Goal: Task Accomplishment & Management: Complete application form

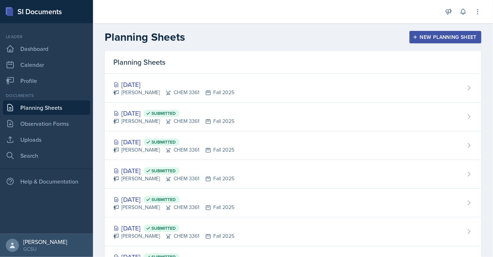
click at [438, 36] on div "New Planning Sheet" at bounding box center [445, 37] width 62 height 6
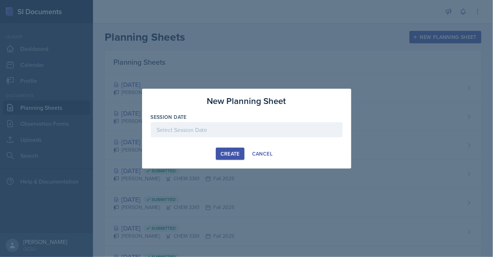
click at [191, 137] on div at bounding box center [247, 129] width 192 height 15
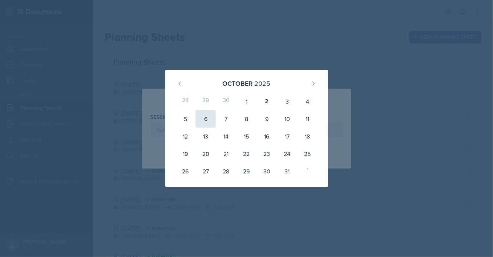
click at [205, 118] on div "6" at bounding box center [205, 118] width 20 height 17
type input "[DATE]"
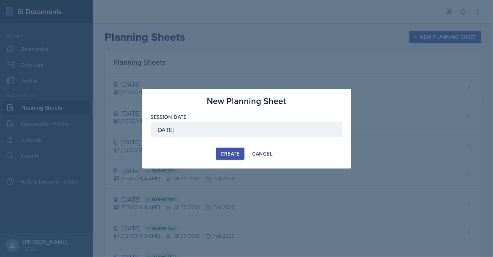
click at [235, 153] on div "Create" at bounding box center [229, 154] width 19 height 6
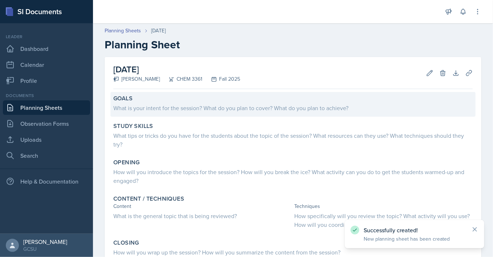
click at [158, 106] on div "What is your intent for the session? What do you plan to cover? What do you pla…" at bounding box center [292, 108] width 359 height 9
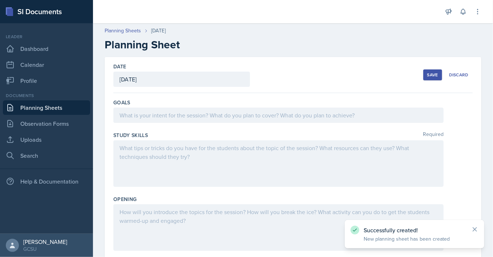
click at [178, 115] on div at bounding box center [278, 114] width 330 height 15
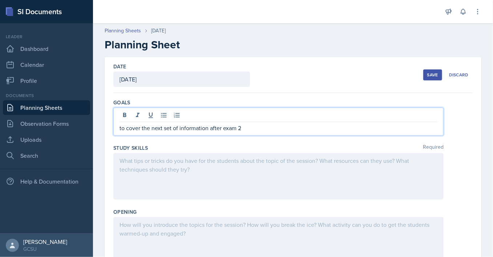
click at [193, 167] on div at bounding box center [278, 176] width 330 height 46
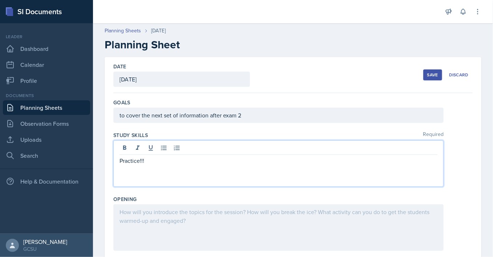
click at [141, 162] on p "Practice!!!" at bounding box center [278, 160] width 318 height 9
click at [180, 164] on p "Practice drawing!!!" at bounding box center [278, 160] width 318 height 9
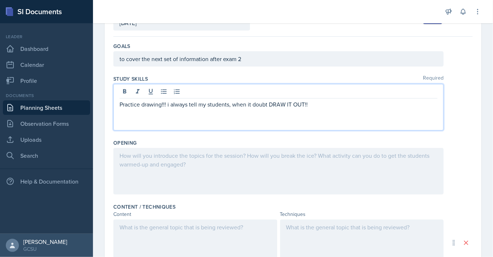
scroll to position [60, 0]
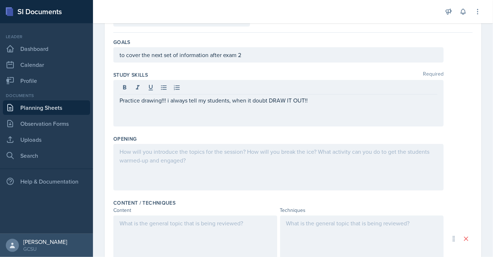
click at [148, 157] on div at bounding box center [278, 167] width 330 height 46
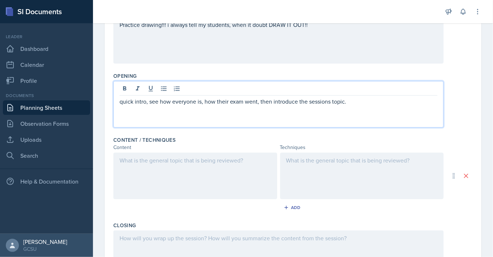
scroll to position [125, 0]
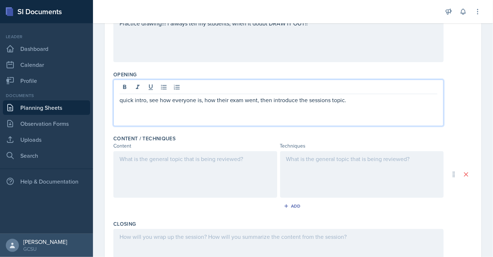
click at [209, 174] on div at bounding box center [195, 174] width 164 height 46
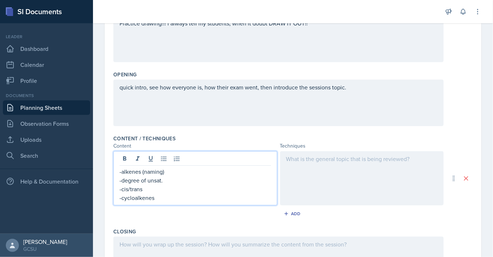
click at [325, 167] on div at bounding box center [362, 178] width 164 height 54
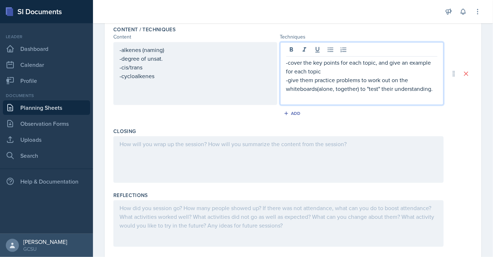
scroll to position [237, 0]
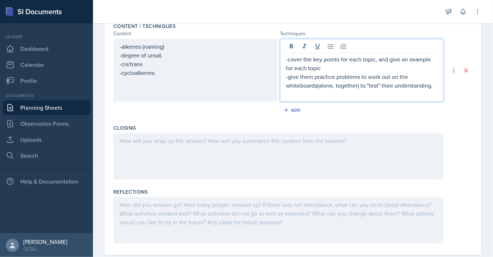
click at [230, 138] on div at bounding box center [278, 156] width 330 height 46
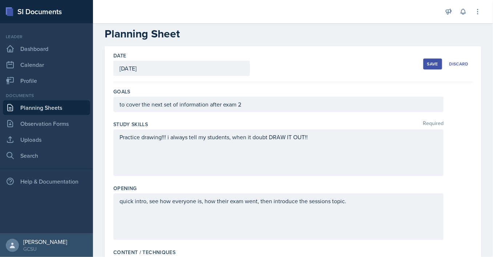
scroll to position [0, 0]
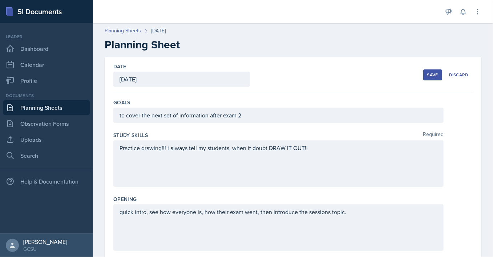
click at [432, 72] on div "Save" at bounding box center [432, 75] width 11 height 6
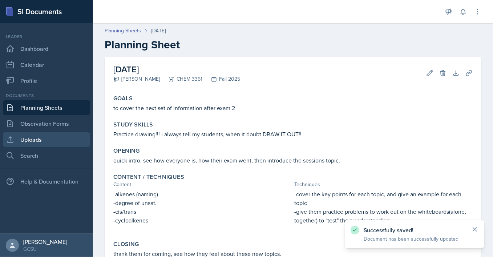
click at [48, 139] on link "Uploads" at bounding box center [46, 139] width 87 height 15
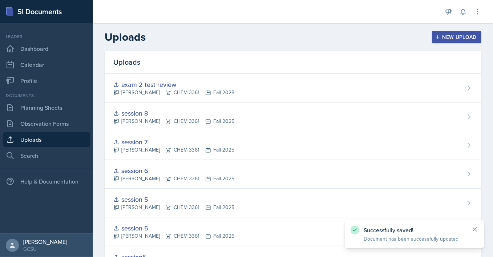
click at [441, 40] on button "New Upload" at bounding box center [457, 37] width 50 height 12
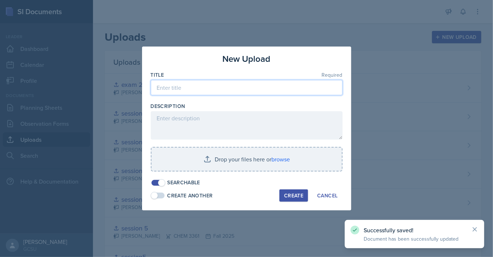
click at [244, 85] on input at bounding box center [247, 87] width 192 height 15
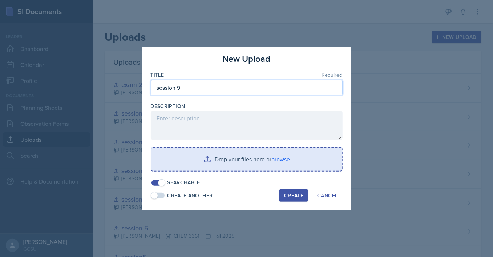
type input "session 9"
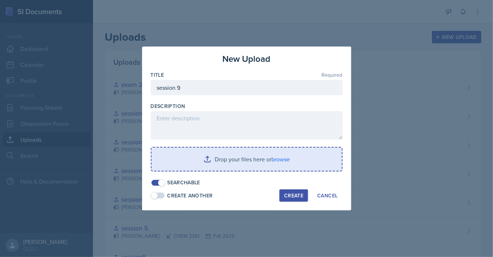
click at [216, 162] on input "file" at bounding box center [246, 158] width 190 height 23
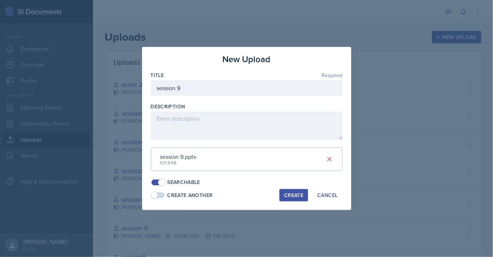
click at [290, 193] on div "Create" at bounding box center [293, 195] width 19 height 6
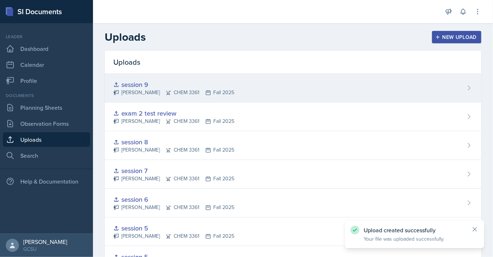
click at [279, 78] on div "session 9 [PERSON_NAME] CHEM 3361 Fall 2025" at bounding box center [293, 88] width 377 height 29
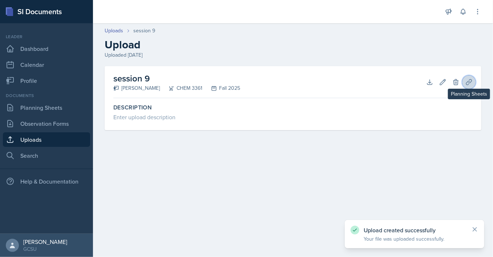
click at [465, 81] on button "Planning Sheets" at bounding box center [468, 82] width 13 height 13
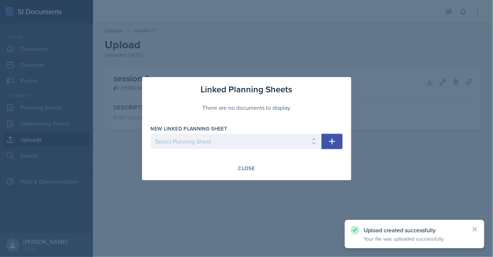
click at [333, 138] on icon "button" at bounding box center [332, 141] width 9 height 9
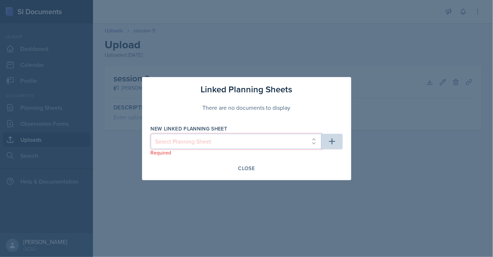
select select "32ac8739-8b41-4686-b6a3-30cca156446e"
click option "[DATE]" at bounding box center [0, 0] width 0 height 0
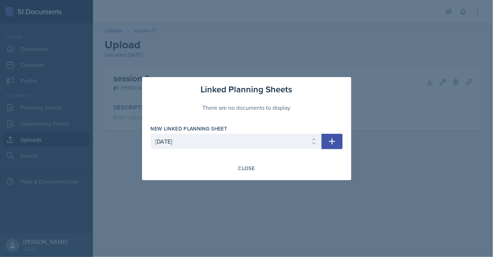
click at [331, 145] on icon "button" at bounding box center [332, 141] width 9 height 9
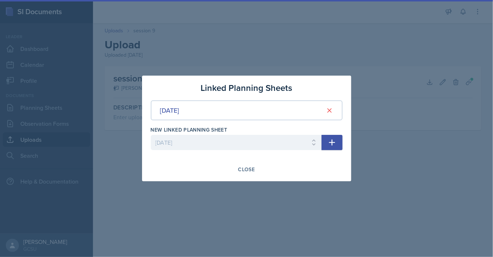
select select
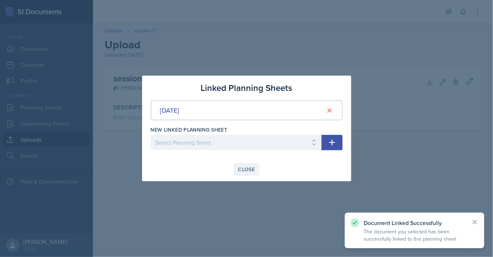
click at [247, 170] on div "Close" at bounding box center [246, 169] width 17 height 6
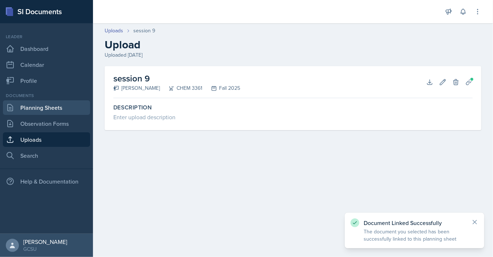
click at [49, 106] on link "Planning Sheets" at bounding box center [46, 107] width 87 height 15
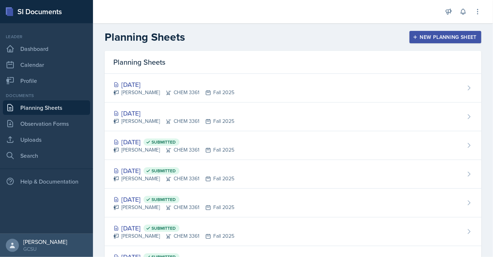
click at [445, 35] on div "New Planning Sheet" at bounding box center [445, 37] width 62 height 6
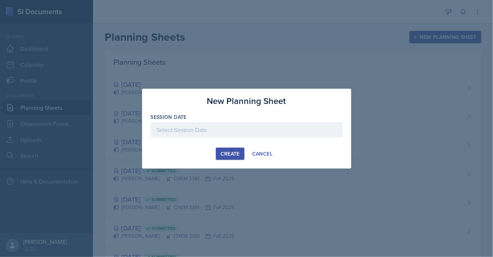
click at [227, 134] on div at bounding box center [247, 129] width 192 height 15
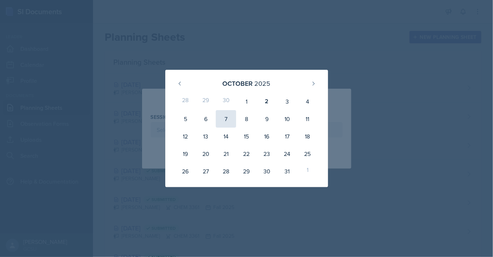
click at [223, 121] on div "7" at bounding box center [226, 118] width 20 height 17
type input "[DATE]"
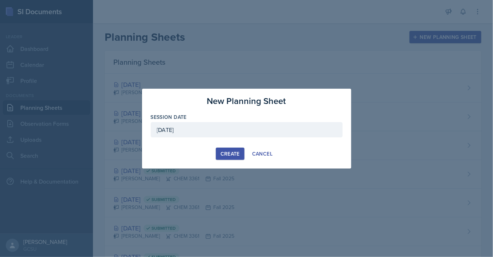
click at [222, 154] on div "Create" at bounding box center [229, 154] width 19 height 6
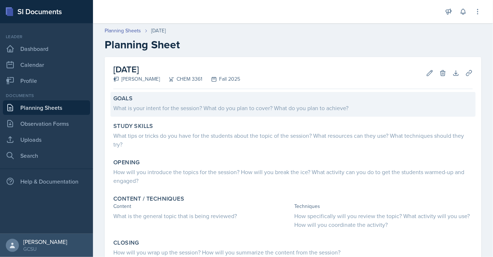
click at [199, 110] on div "What is your intent for the session? What do you plan to cover? What do you pla…" at bounding box center [292, 108] width 359 height 9
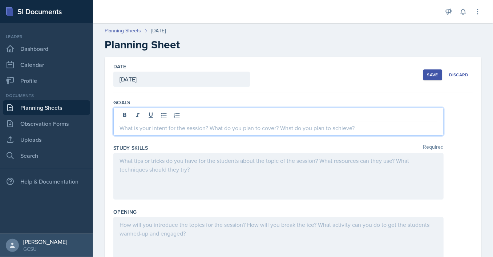
click at [199, 115] on div at bounding box center [278, 121] width 330 height 28
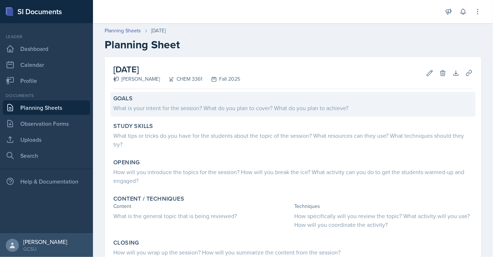
click at [121, 114] on div "Goals What is your intent for the session? What do you plan to cover? What do y…" at bounding box center [292, 104] width 365 height 25
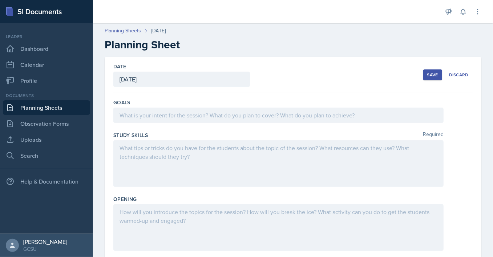
click at [144, 121] on div at bounding box center [278, 114] width 330 height 15
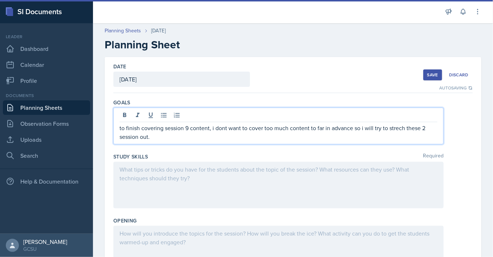
click at [187, 165] on div at bounding box center [278, 185] width 330 height 46
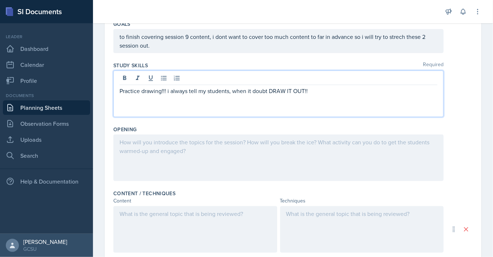
scroll to position [79, 0]
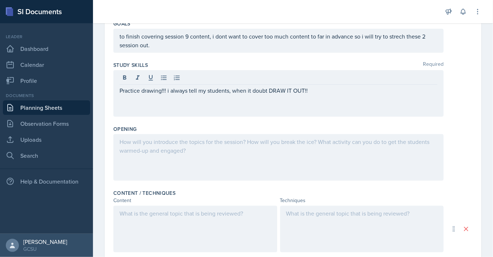
click at [197, 154] on div at bounding box center [278, 157] width 330 height 46
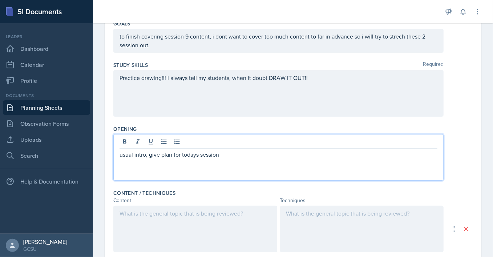
scroll to position [152, 0]
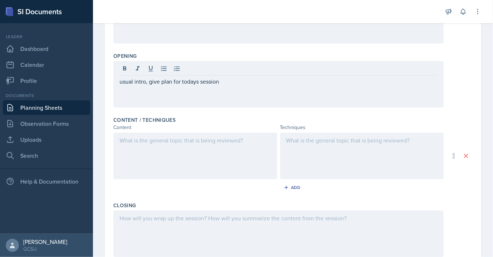
click at [167, 147] on div at bounding box center [195, 156] width 164 height 46
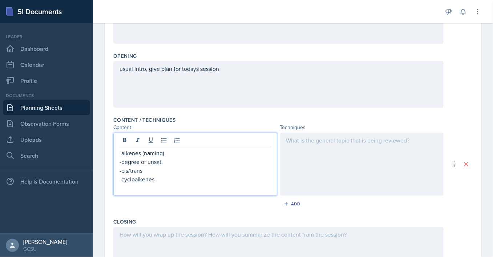
click at [324, 175] on div at bounding box center [362, 164] width 164 height 63
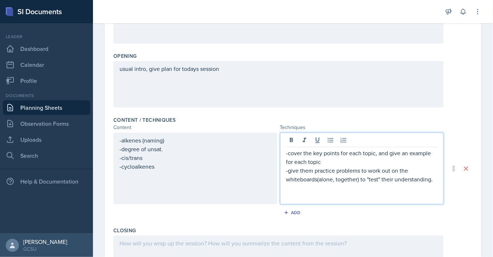
click at [178, 242] on div at bounding box center [278, 258] width 330 height 46
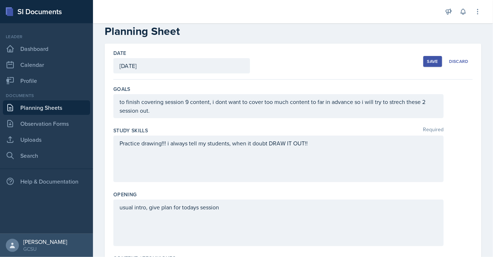
scroll to position [1, 0]
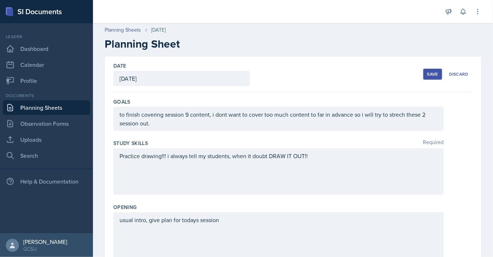
click at [432, 77] on div "Save" at bounding box center [432, 74] width 11 height 6
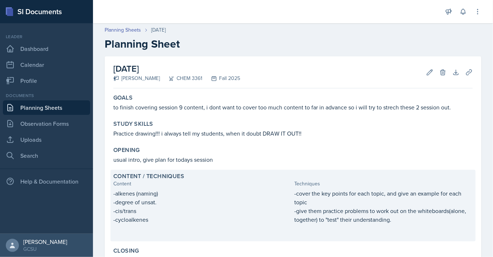
scroll to position [103, 0]
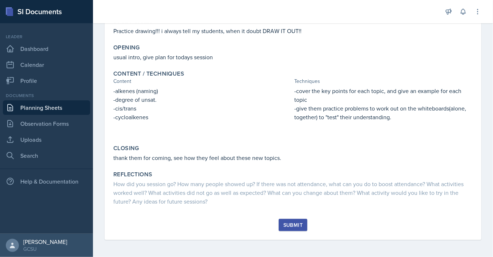
click at [292, 220] on button "Submit" at bounding box center [293, 225] width 29 height 12
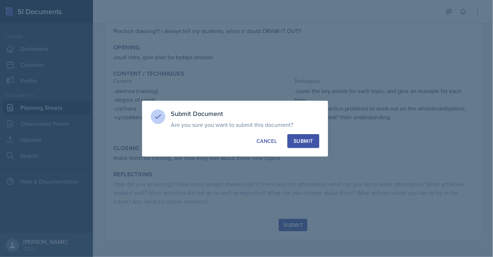
click at [292, 141] on button "Submit" at bounding box center [303, 141] width 32 height 14
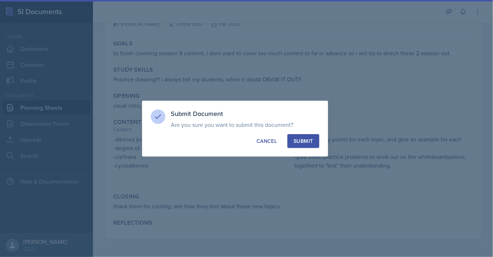
scroll to position [55, 0]
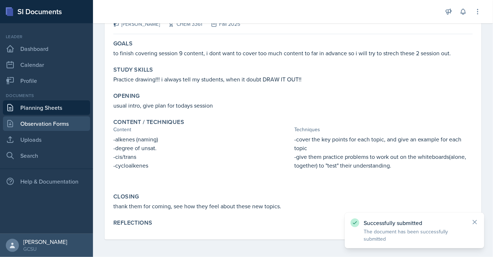
click at [41, 129] on link "Observation Forms" at bounding box center [46, 123] width 87 height 15
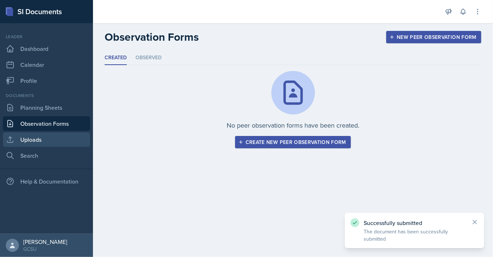
click at [45, 140] on link "Uploads" at bounding box center [46, 139] width 87 height 15
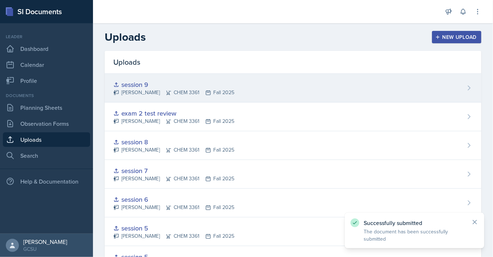
click at [238, 86] on div "session 9 [PERSON_NAME] CHEM 3361 Fall 2025" at bounding box center [293, 88] width 377 height 29
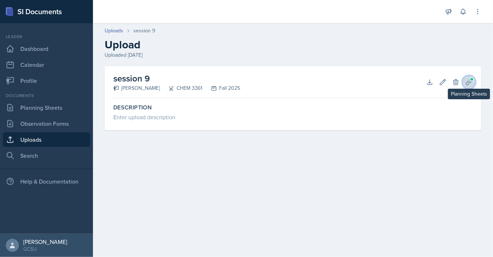
click at [466, 82] on icon at bounding box center [468, 81] width 7 height 7
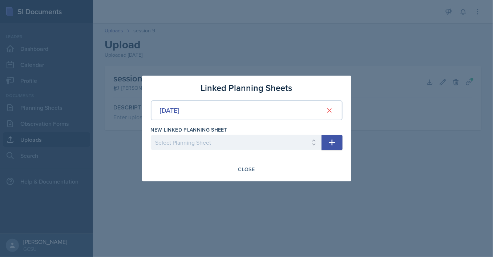
click at [344, 142] on div "Linked Planning Sheets Oct 6th, 2025 New Linked Planning Sheet Select Planning …" at bounding box center [246, 129] width 209 height 106
click at [337, 142] on button "button" at bounding box center [331, 142] width 21 height 15
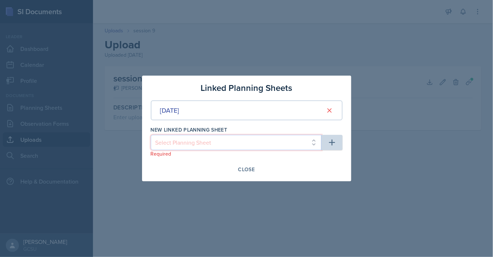
click at [151, 135] on select "Select Planning Sheet Oct 7th, 2025 Sep 30th, 2025 Sep 29th, 2025 Sep 23rd, 202…" at bounding box center [236, 142] width 171 height 15
select select "edd3e8ed-260e-4887-b3f1-4e45455ba92d"
click option "[DATE]" at bounding box center [0, 0] width 0 height 0
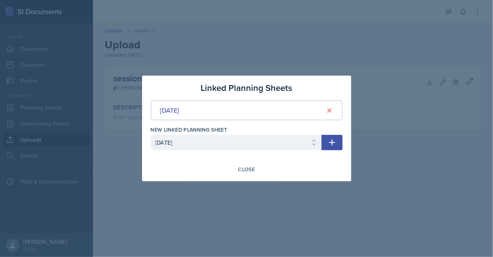
click at [332, 145] on icon "button" at bounding box center [332, 142] width 6 height 6
select select
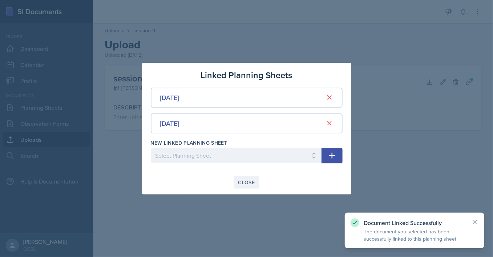
click at [247, 183] on div "Close" at bounding box center [246, 182] width 17 height 6
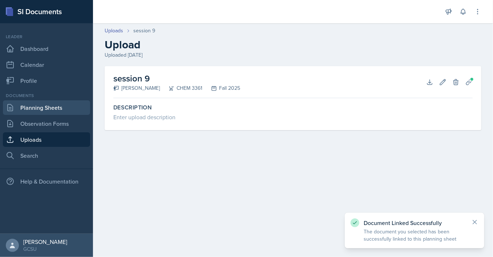
click at [54, 109] on link "Planning Sheets" at bounding box center [46, 107] width 87 height 15
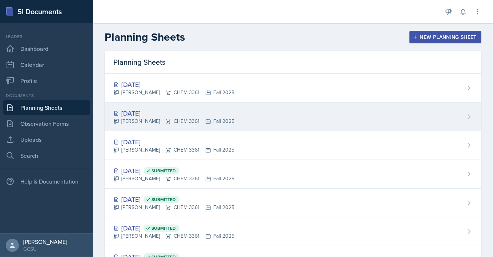
click at [200, 121] on div "Romanee Murillo CHEM 3361 Fall 2025" at bounding box center [173, 121] width 121 height 8
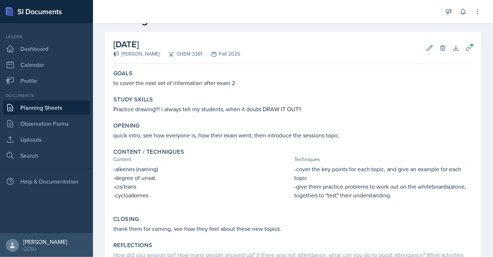
scroll to position [30, 0]
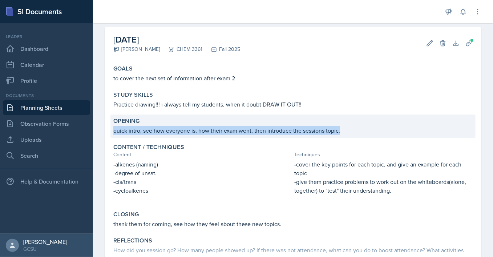
drag, startPoint x: 114, startPoint y: 130, endPoint x: 341, endPoint y: 131, distance: 227.3
click at [341, 131] on p "quick intro, see how everyone is, how their exam went, then introduce the sessi…" at bounding box center [292, 130] width 359 height 9
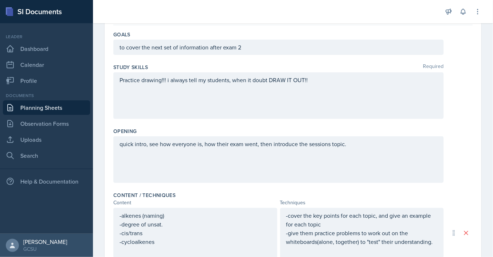
scroll to position [74, 0]
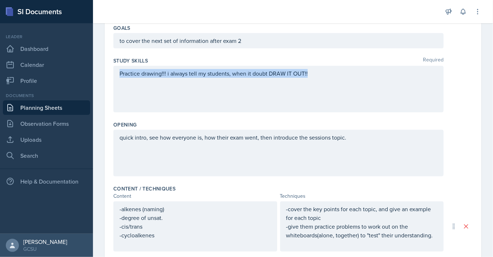
drag, startPoint x: 118, startPoint y: 73, endPoint x: 374, endPoint y: 76, distance: 255.3
click at [374, 76] on div "Practice drawing!!! i always tell my students, when it doubt DRAW IT OUT!!" at bounding box center [278, 89] width 330 height 46
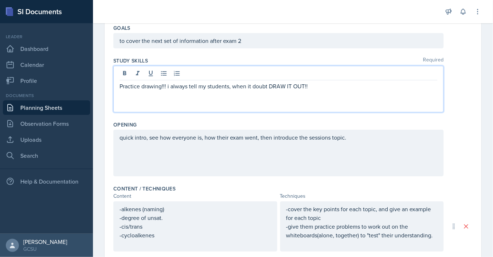
click at [168, 90] on div "Practice drawing!!! i always tell my students, when it doubt DRAW IT OUT!!" at bounding box center [278, 89] width 330 height 46
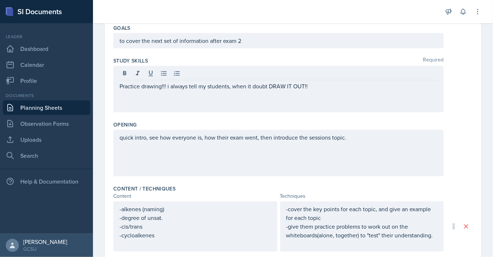
click at [158, 144] on div "quick intro, see how everyone is, how their exam went, then introduce the sessi…" at bounding box center [278, 153] width 330 height 46
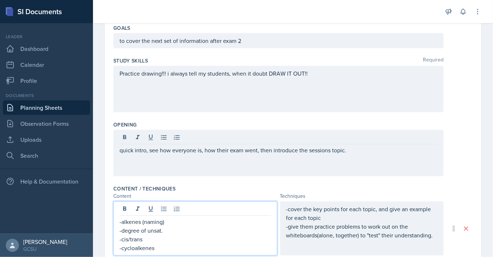
click at [143, 216] on div "-alkenes (naming) -degree of unsat. -cis/trans -cycloalkenes" at bounding box center [195, 228] width 164 height 54
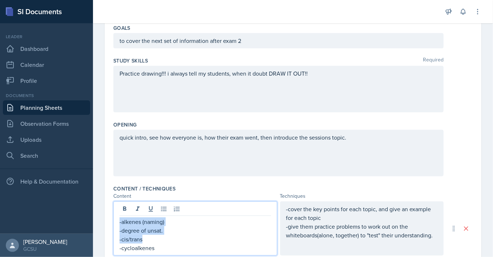
copy div "-alkenes (naming) -degree of unsat. -cis/trans"
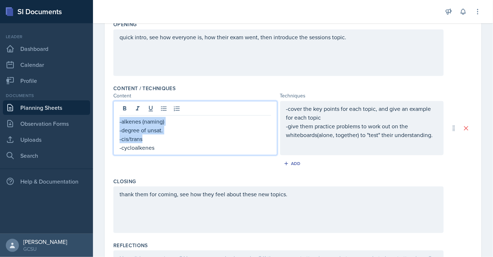
scroll to position [175, 0]
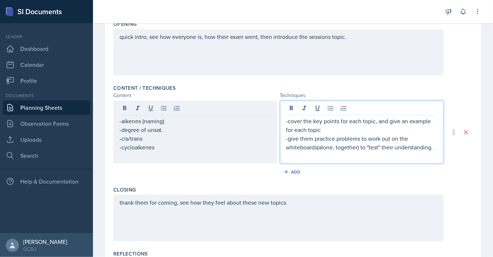
click at [321, 130] on div "-cover the key points for each topic, and give an example for each topic -give …" at bounding box center [361, 139] width 151 height 44
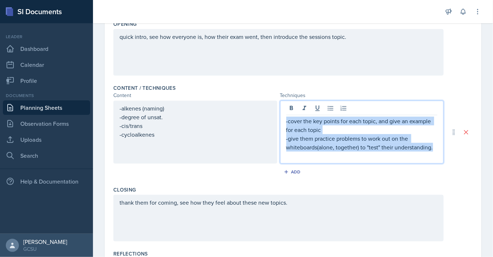
copy div "-cover the key points for each topic, and give an example for each topic -give …"
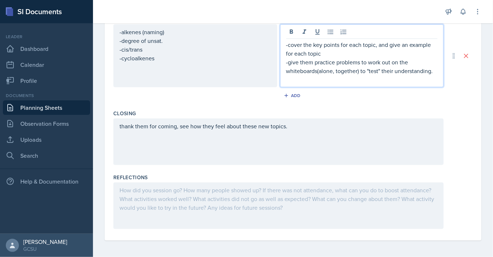
click at [139, 123] on div "thank them for coming, see how they feel about these new topics." at bounding box center [278, 141] width 330 height 46
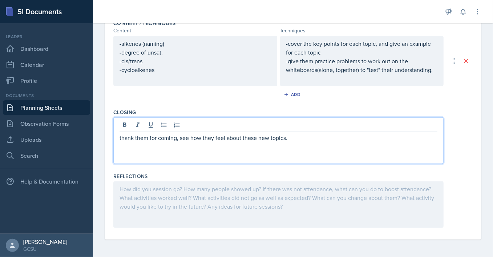
scroll to position [239, 0]
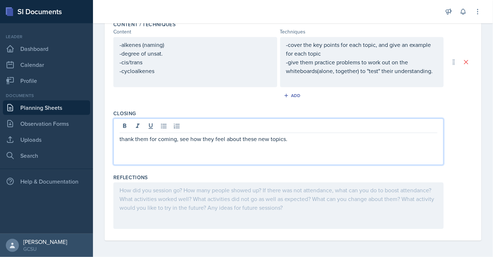
click at [171, 146] on div "thank them for coming, see how they feel about these new topics." at bounding box center [278, 141] width 330 height 46
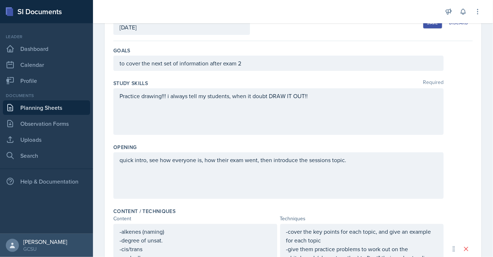
scroll to position [0, 0]
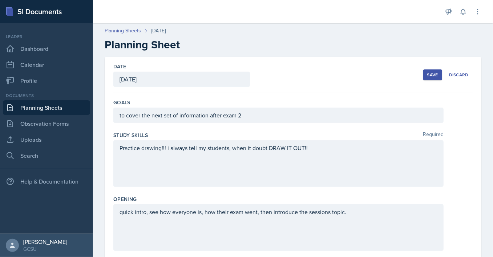
click at [435, 78] on div "Save" at bounding box center [432, 75] width 11 height 6
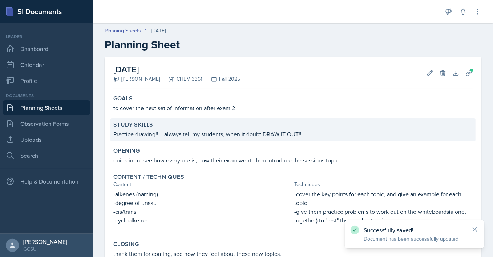
scroll to position [96, 0]
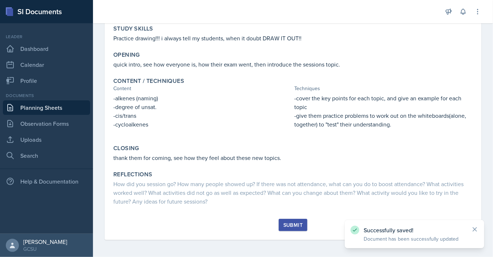
click at [288, 221] on button "Submit" at bounding box center [293, 225] width 29 height 12
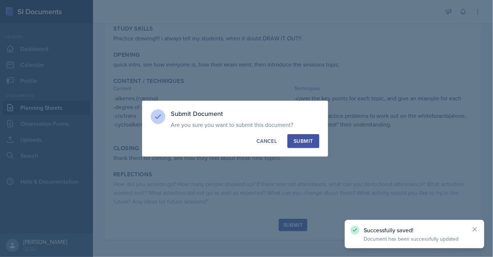
click at [307, 140] on div "Submit" at bounding box center [302, 140] width 19 height 7
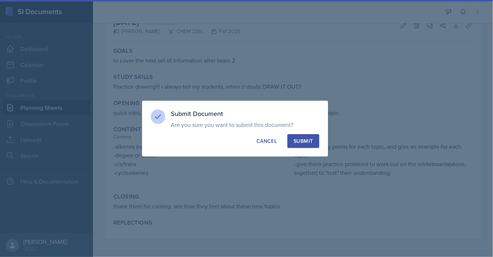
scroll to position [47, 0]
